Goal: Task Accomplishment & Management: Use online tool/utility

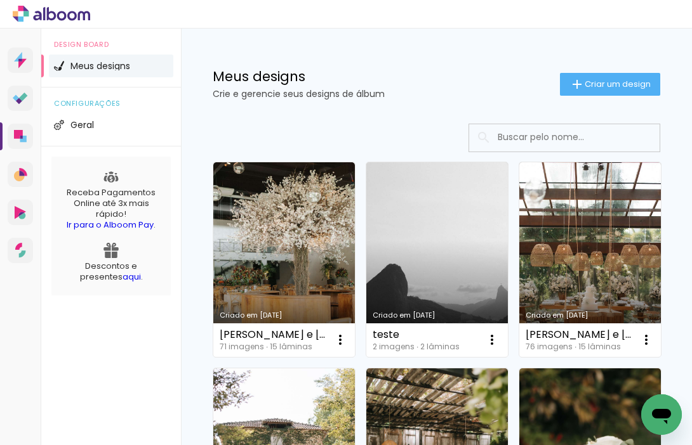
click at [301, 319] on link "Criado em [DATE]" at bounding box center [283, 259] width 141 height 195
